Goal: Task Accomplishment & Management: Manage account settings

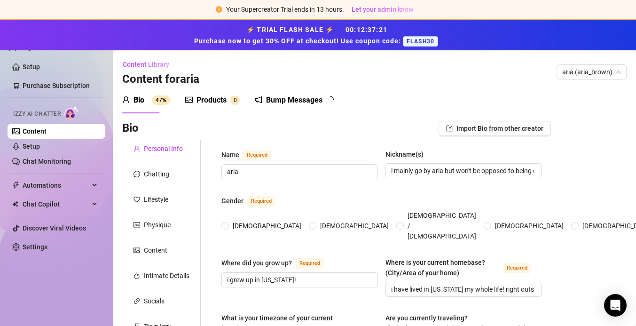
radio input "true"
type input "[DATE]"
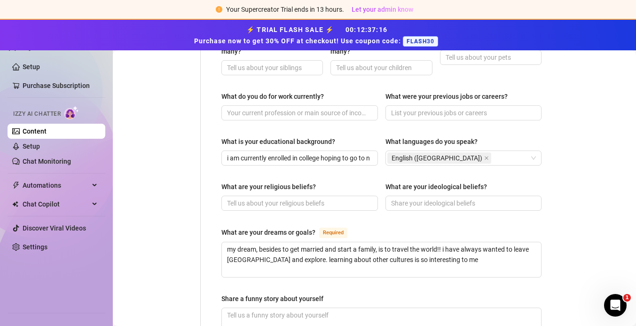
scroll to position [190, 0]
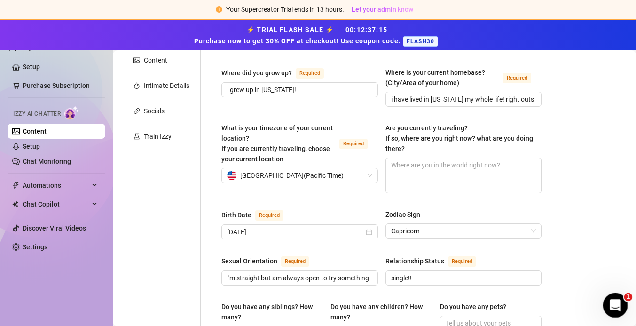
click at [611, 297] on div "Open Intercom Messenger" at bounding box center [614, 303] width 31 height 31
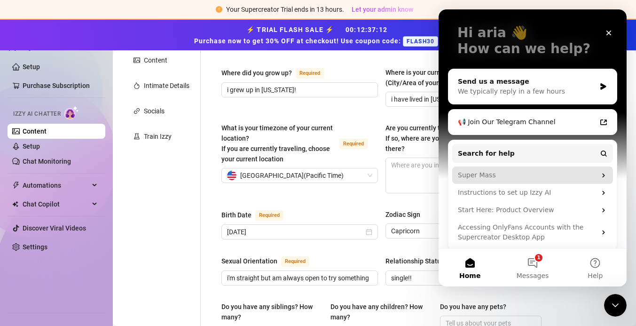
scroll to position [58, 0]
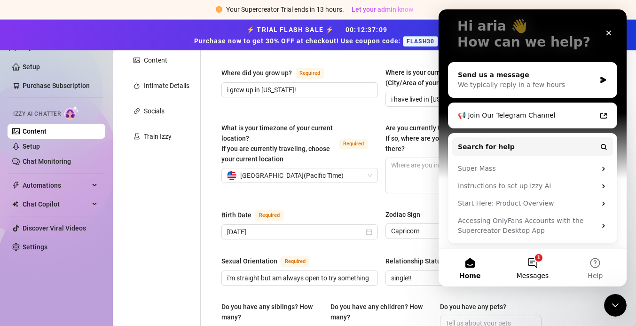
click at [535, 262] on button "1 Messages" at bounding box center [532, 268] width 63 height 38
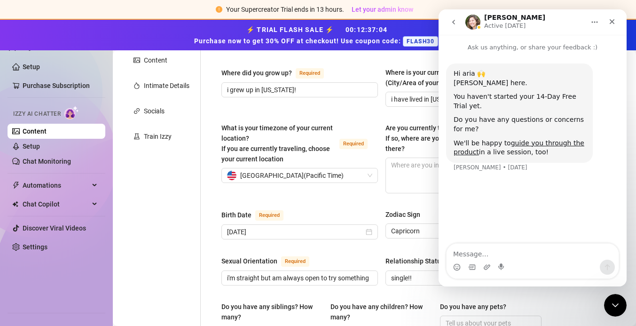
click at [458, 27] on button "go back" at bounding box center [454, 22] width 18 height 18
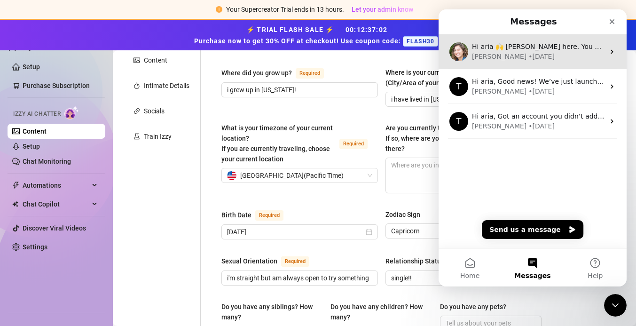
click at [607, 44] on div "Hi aria 🙌 [PERSON_NAME] here. You haven't started your 14-Day Free Trial yet. D…" at bounding box center [533, 51] width 188 height 35
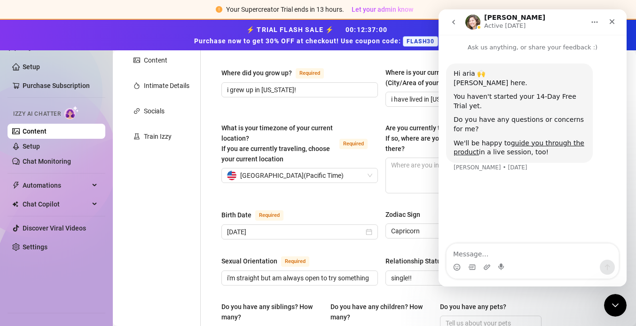
click at [452, 18] on icon "go back" at bounding box center [454, 22] width 8 height 8
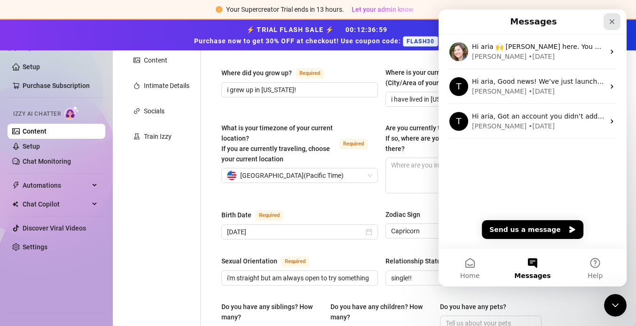
click at [614, 18] on icon "Close" at bounding box center [613, 22] width 8 height 8
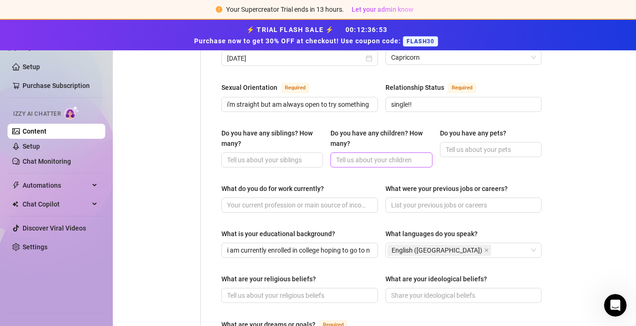
scroll to position [365, 0]
